Goal: Check status: Check status

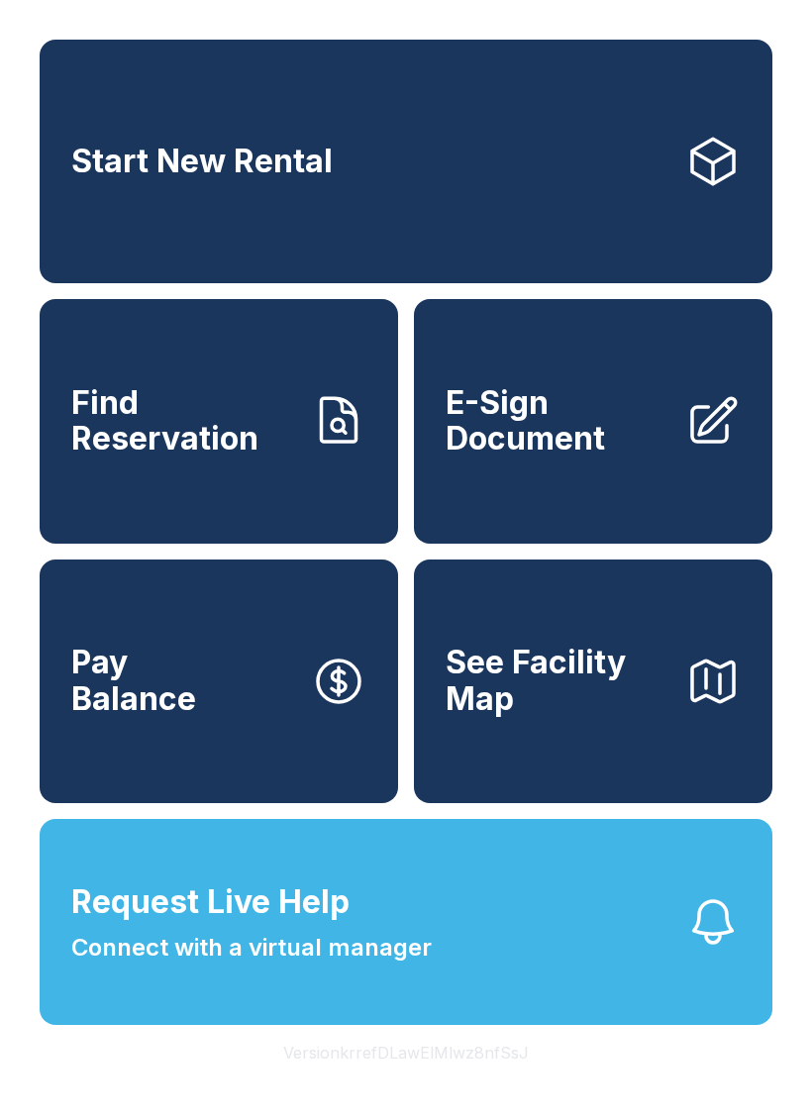
click at [252, 490] on link "Find Reservation" at bounding box center [219, 421] width 359 height 244
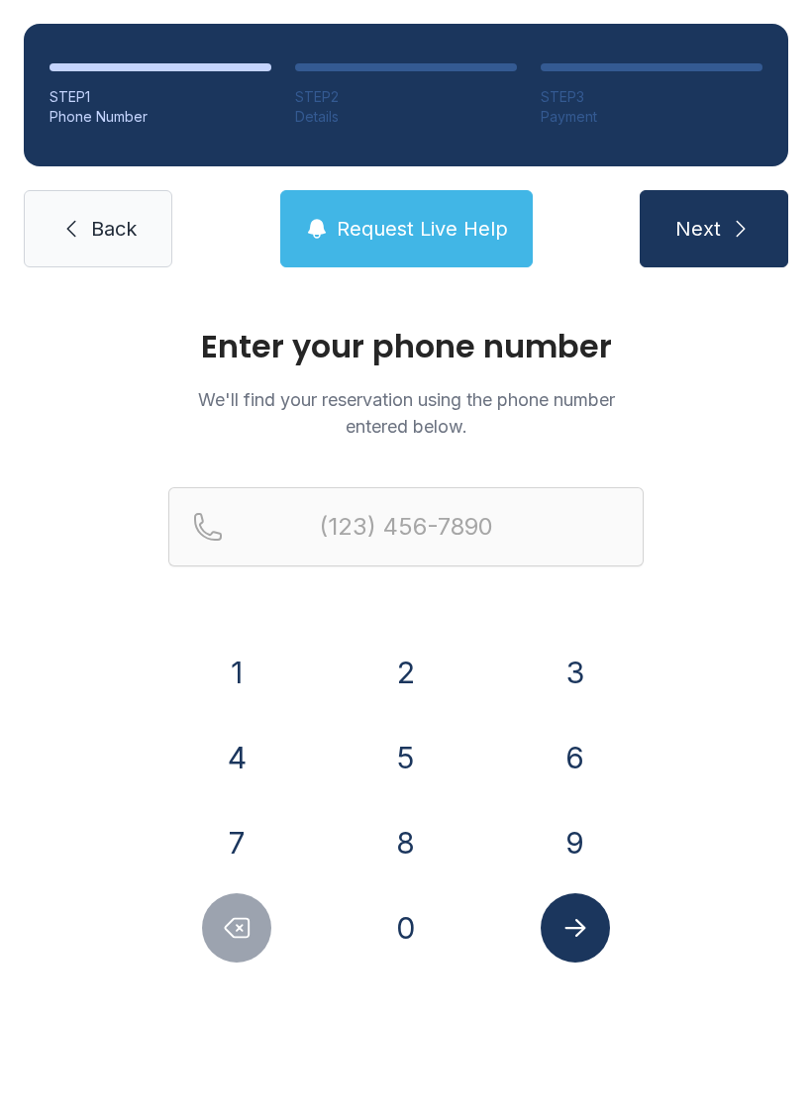
click at [256, 736] on button "4" at bounding box center [236, 757] width 69 height 69
click at [597, 771] on button "6" at bounding box center [575, 757] width 69 height 69
click at [570, 847] on button "9" at bounding box center [575, 842] width 69 height 69
click at [403, 842] on button "8" at bounding box center [405, 842] width 69 height 69
click at [238, 744] on button "4" at bounding box center [236, 757] width 69 height 69
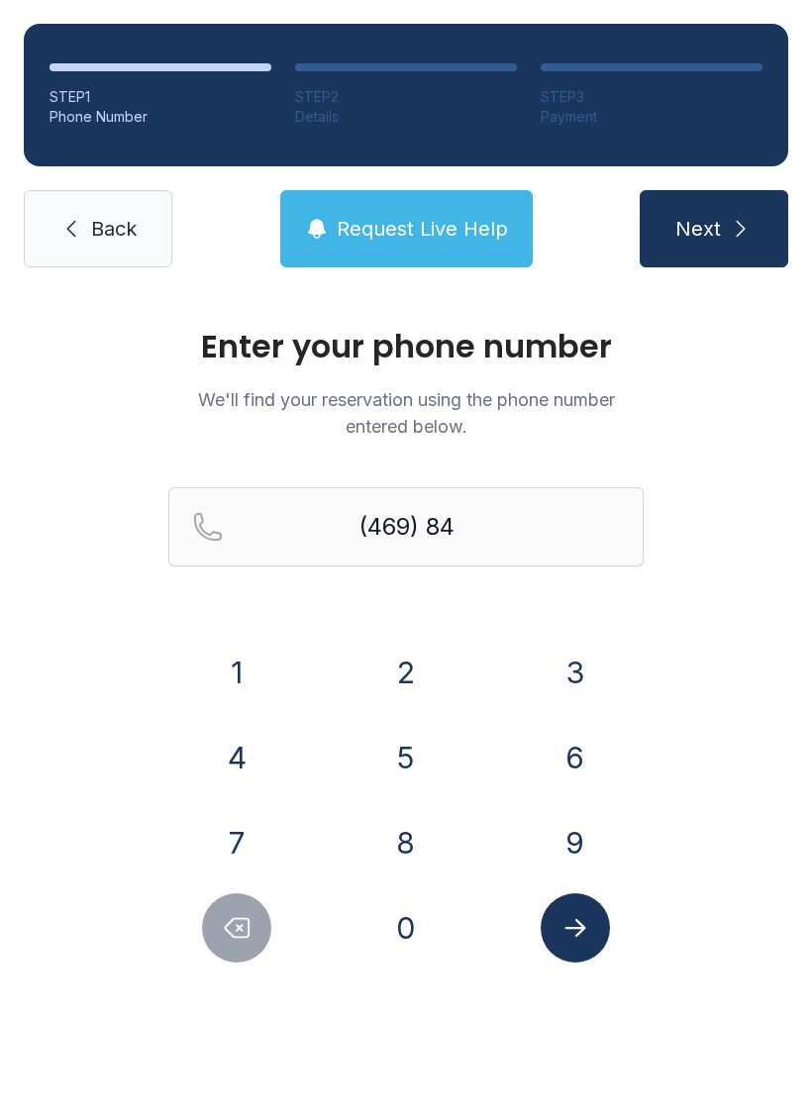
click at [251, 848] on button "7" at bounding box center [236, 842] width 69 height 69
click at [251, 679] on button "1" at bounding box center [236, 672] width 69 height 69
click at [393, 685] on button "2" at bounding box center [405, 672] width 69 height 69
click at [426, 781] on button "5" at bounding box center [405, 757] width 69 height 69
click at [417, 873] on button "8" at bounding box center [405, 842] width 69 height 69
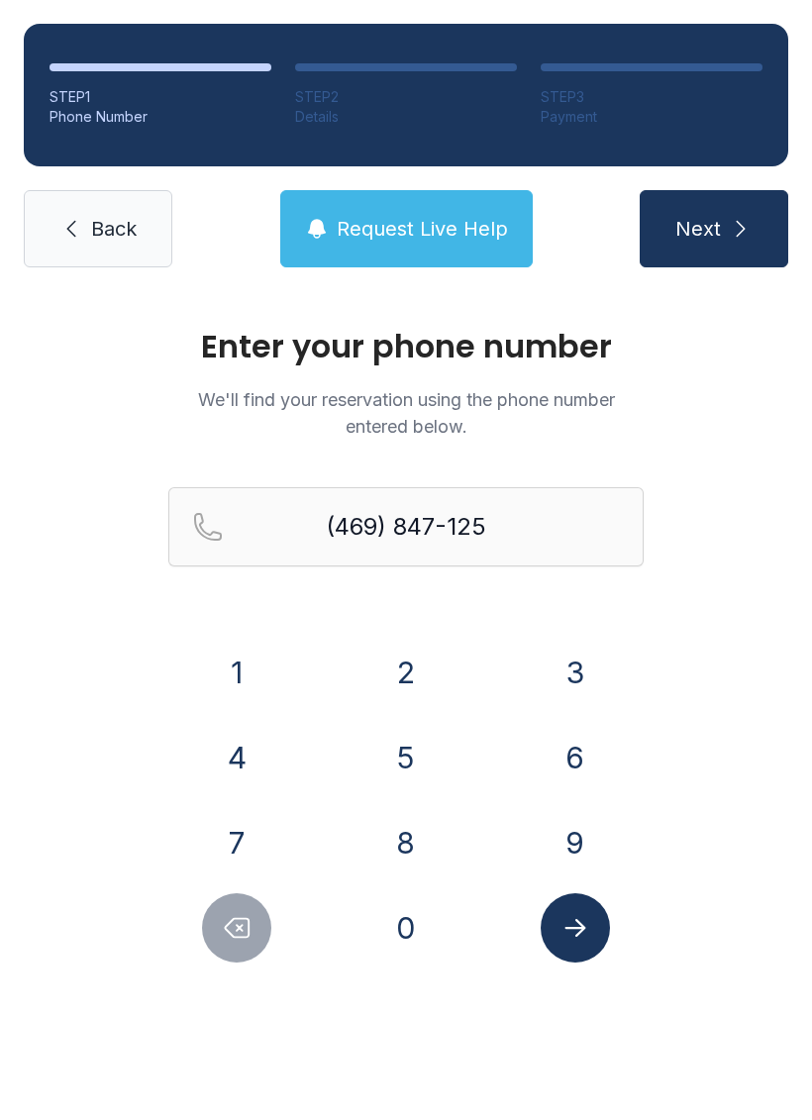
type input "[PHONE_NUMBER]"
click at [601, 922] on button "Submit lookup form" at bounding box center [575, 927] width 69 height 69
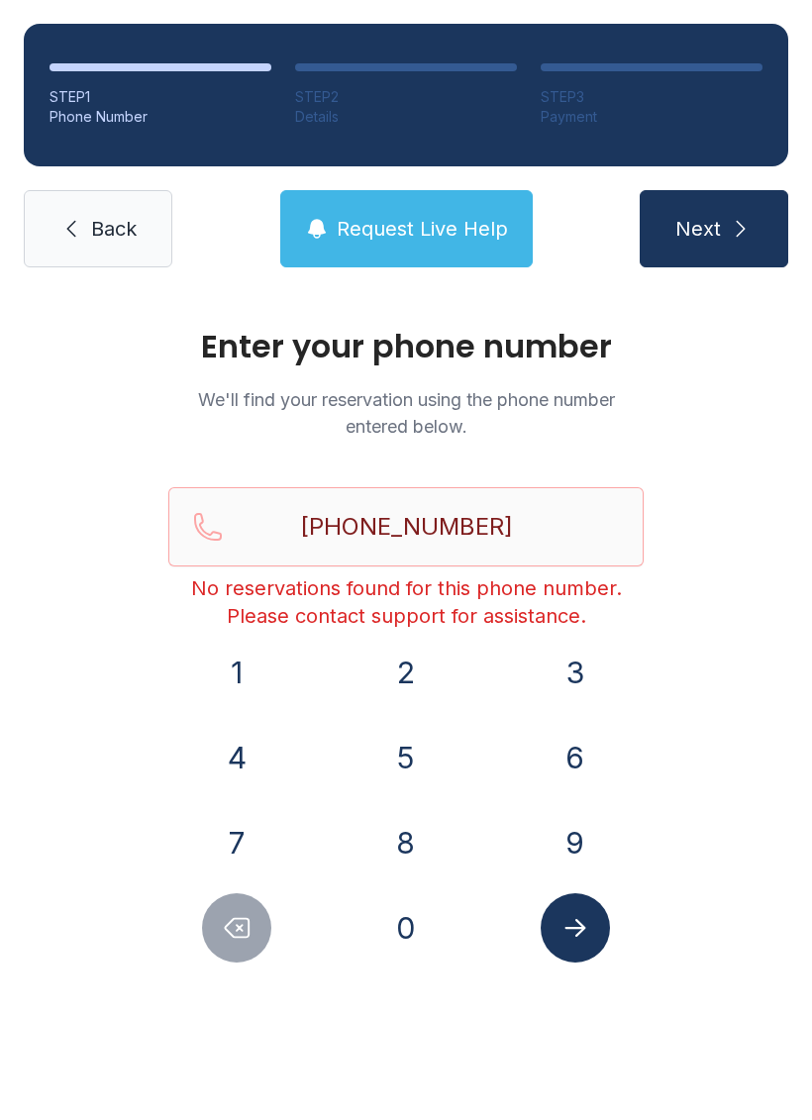
click at [415, 237] on span "Request Live Help" at bounding box center [422, 229] width 171 height 28
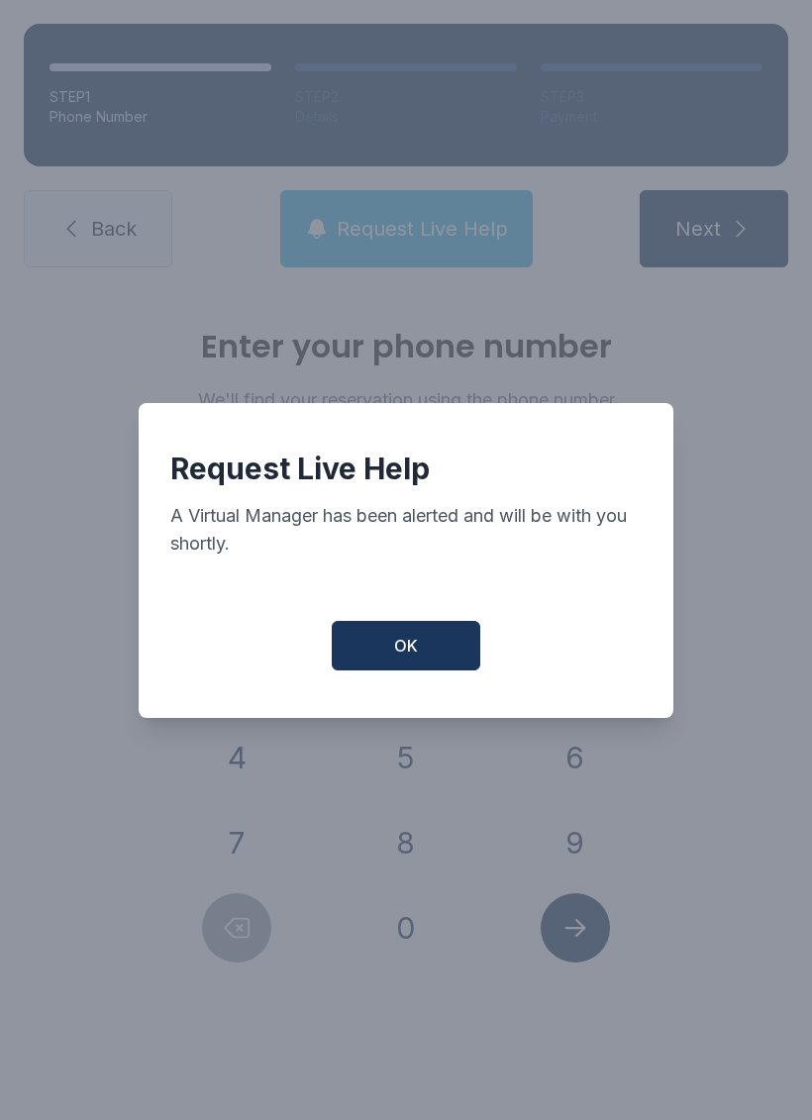
click at [417, 670] on button "OK" at bounding box center [406, 646] width 149 height 50
